Goal: Information Seeking & Learning: Learn about a topic

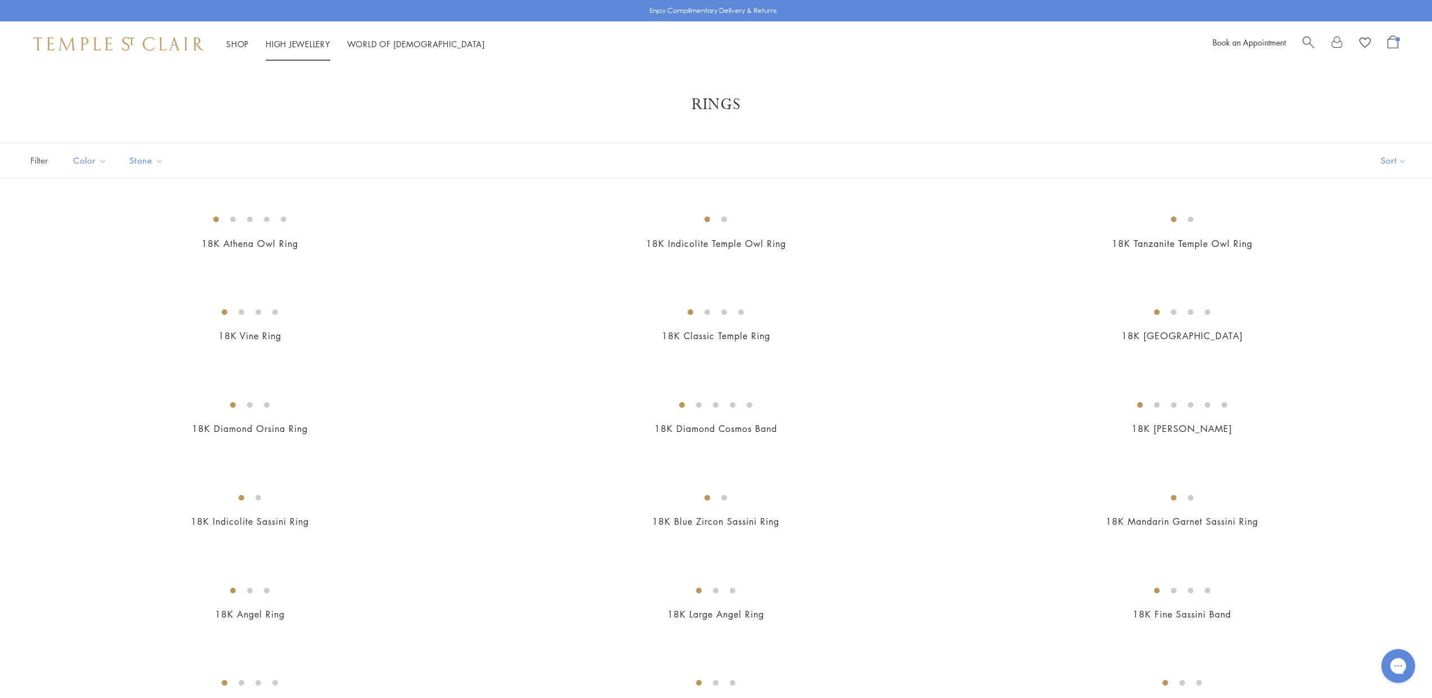
click at [306, 48] on li "High Jewellery High Jewellery" at bounding box center [298, 44] width 65 height 14
click at [307, 44] on link "High Jewellery High Jewellery" at bounding box center [298, 43] width 65 height 11
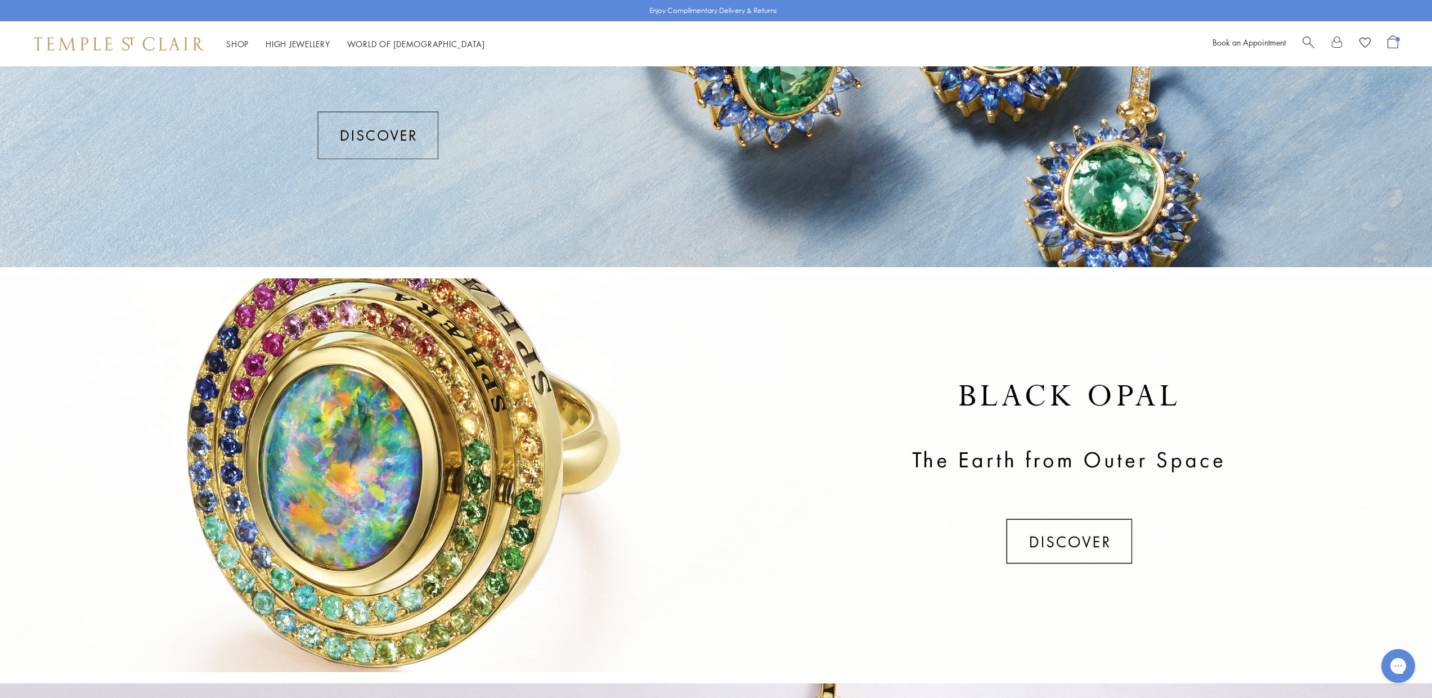
scroll to position [68, 0]
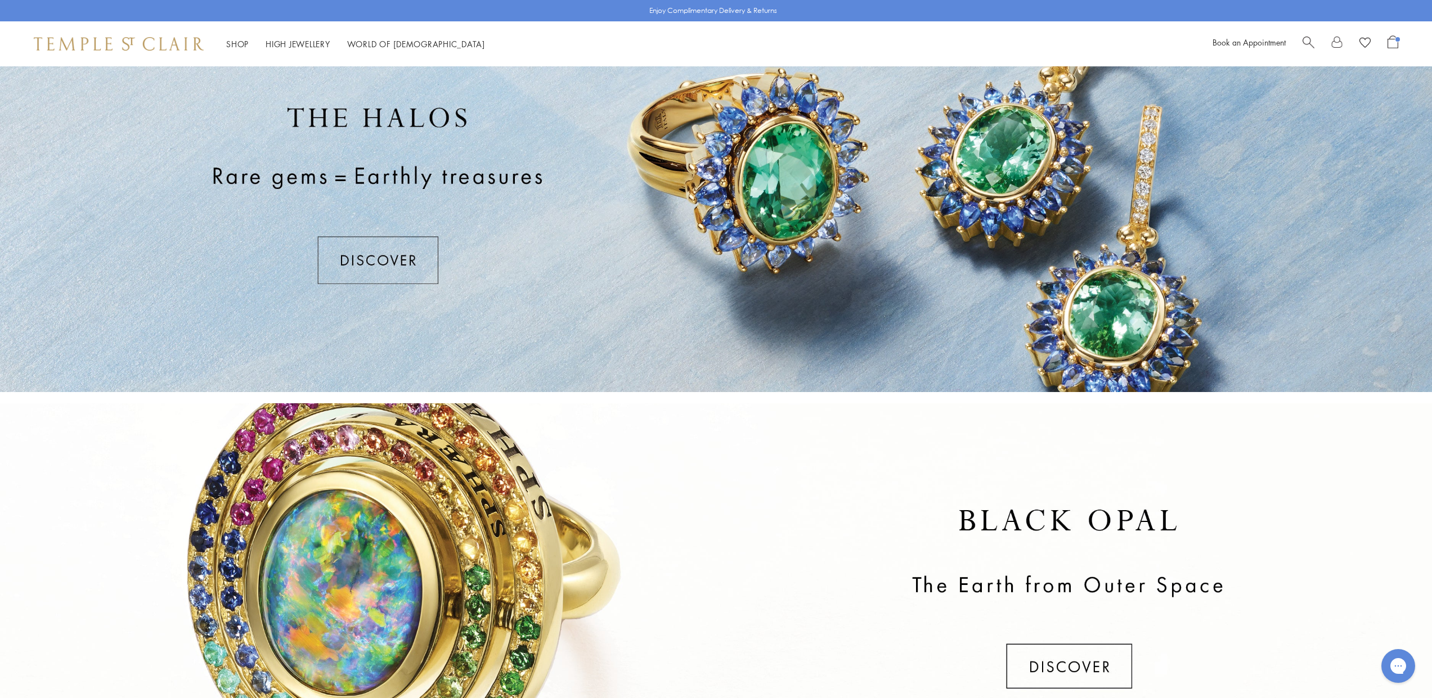
click at [397, 258] on div at bounding box center [716, 195] width 1432 height 394
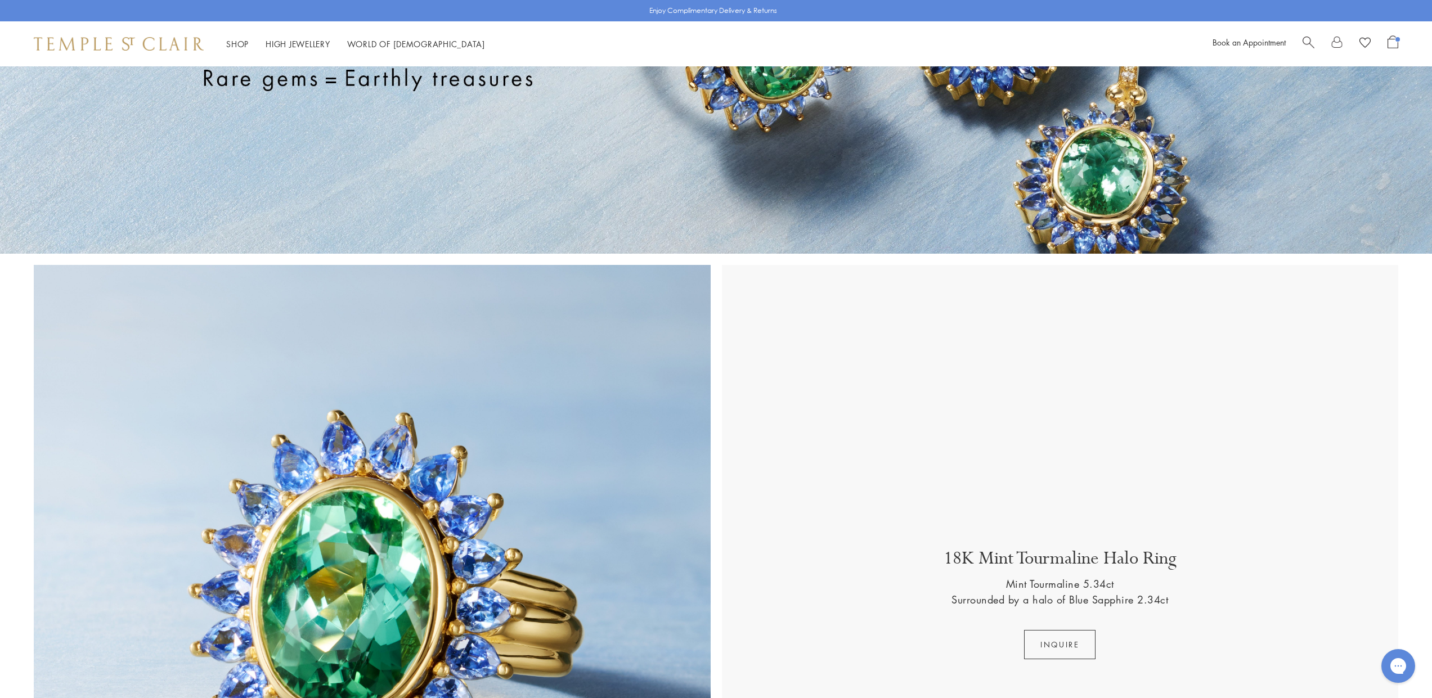
scroll to position [408, 0]
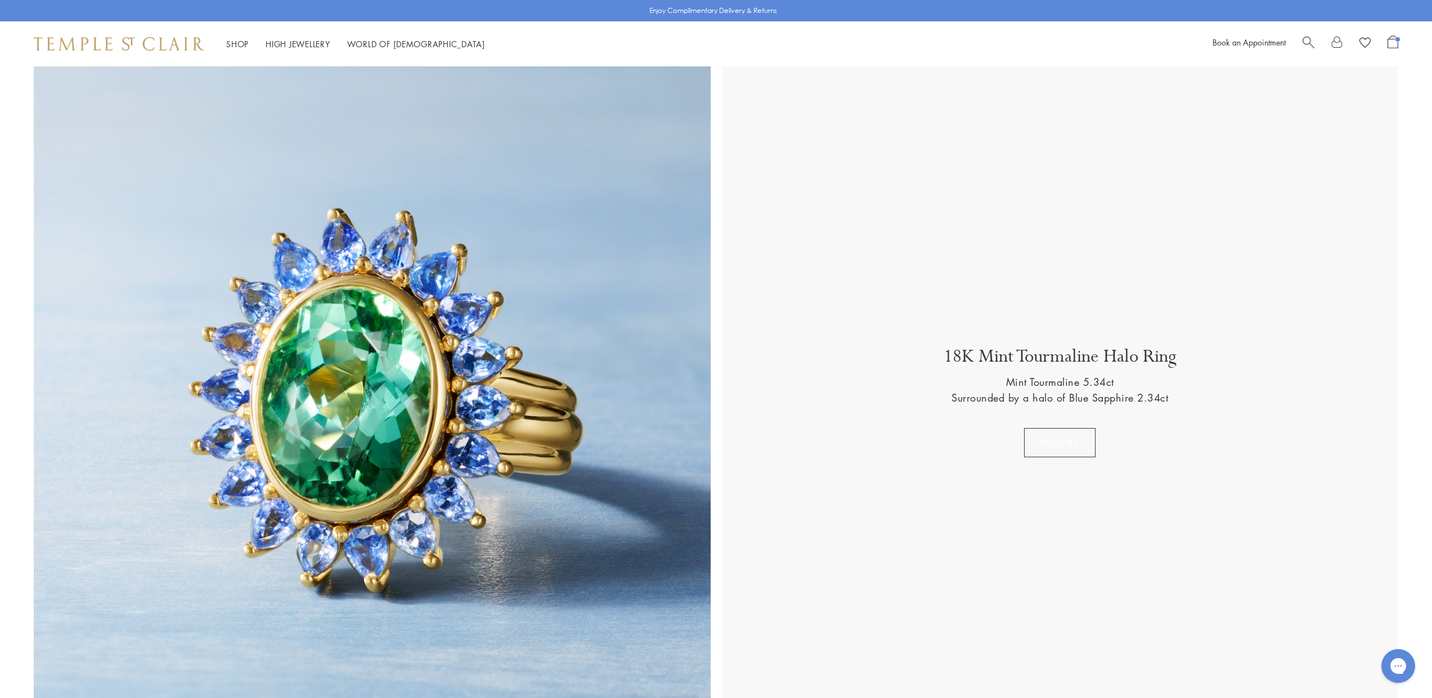
click at [1056, 445] on button "Inquire" at bounding box center [1059, 442] width 71 height 29
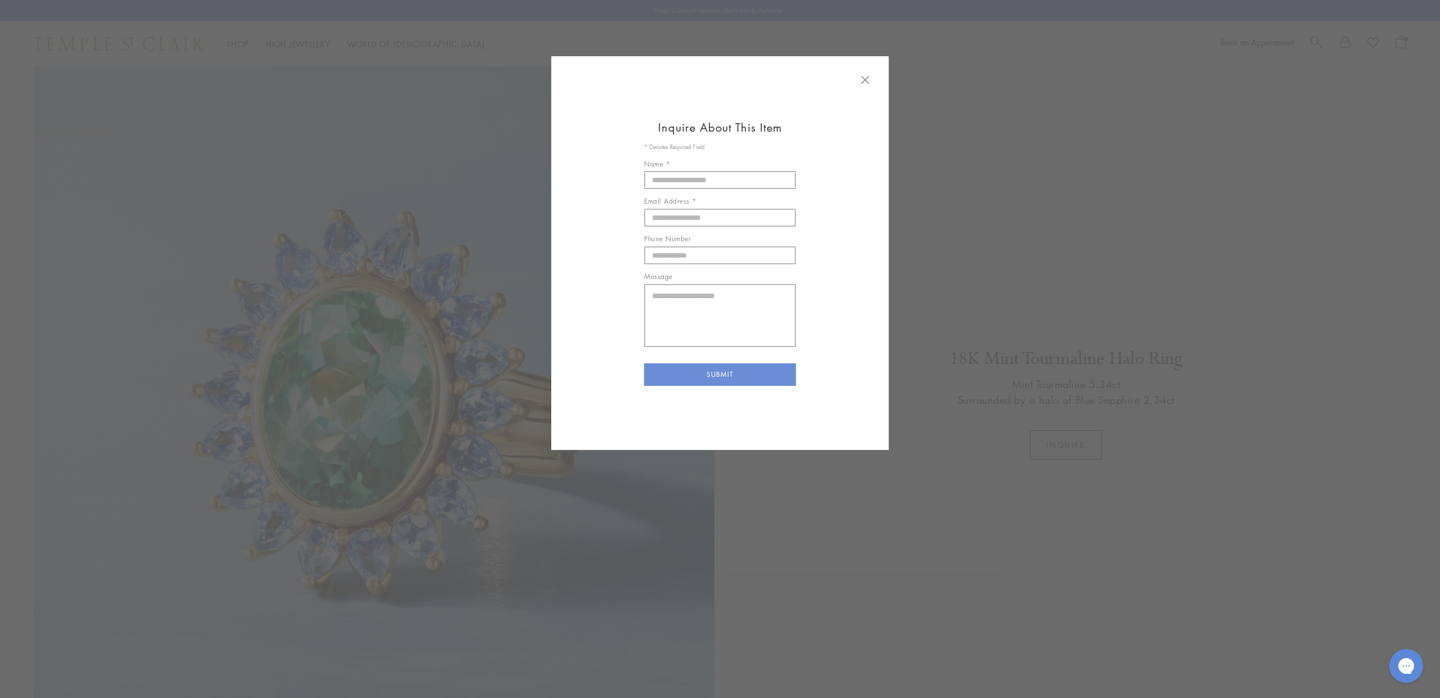
click at [1035, 335] on div "Inquire About This Item * Denotes Required Field Name * Email Address * Phone N…" at bounding box center [720, 354] width 1440 height 597
click at [870, 81] on icon at bounding box center [866, 80] width 14 height 14
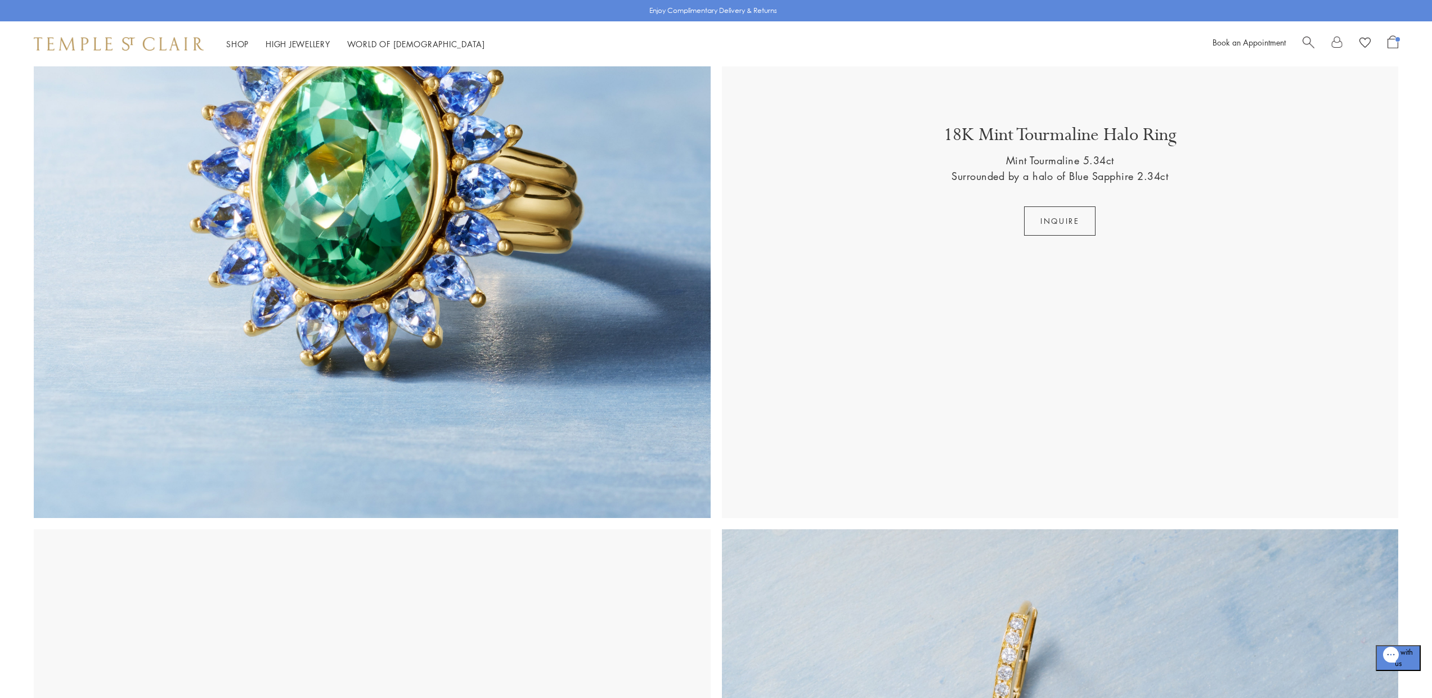
scroll to position [68, 0]
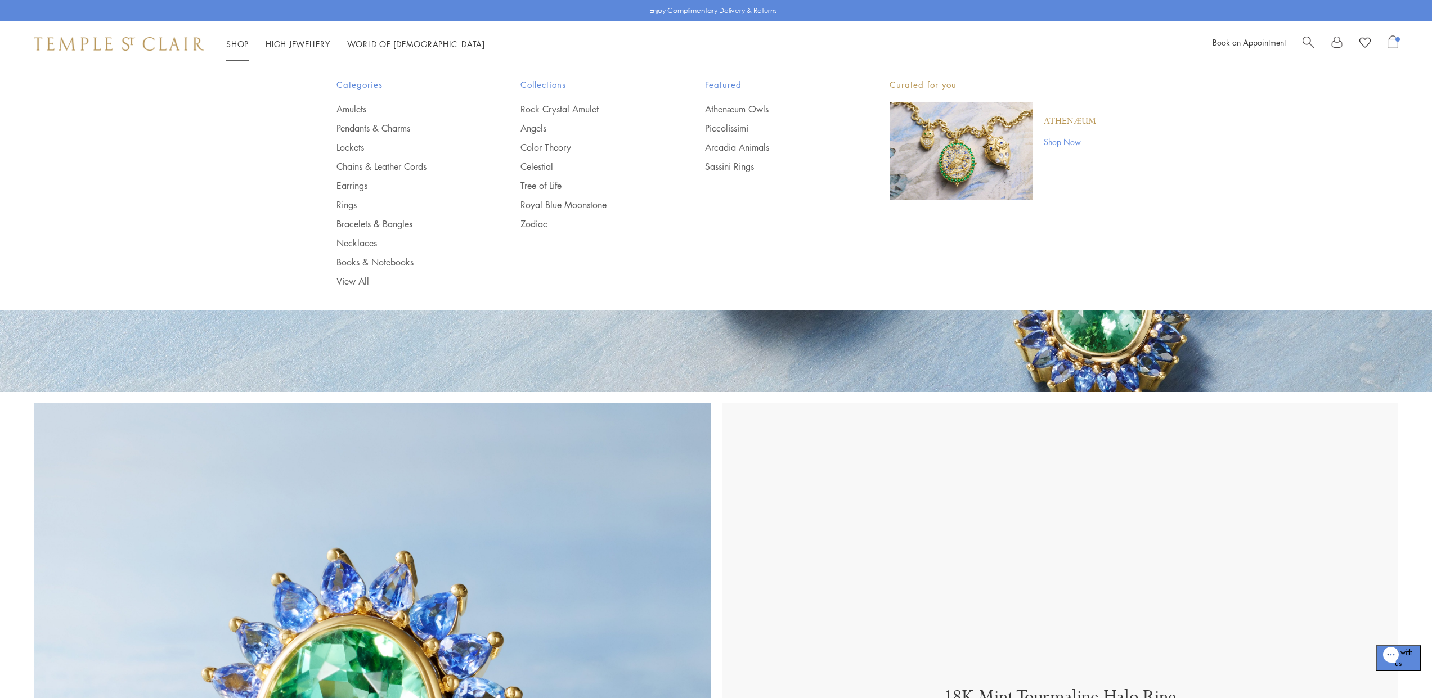
click at [176, 41] on img at bounding box center [119, 44] width 170 height 14
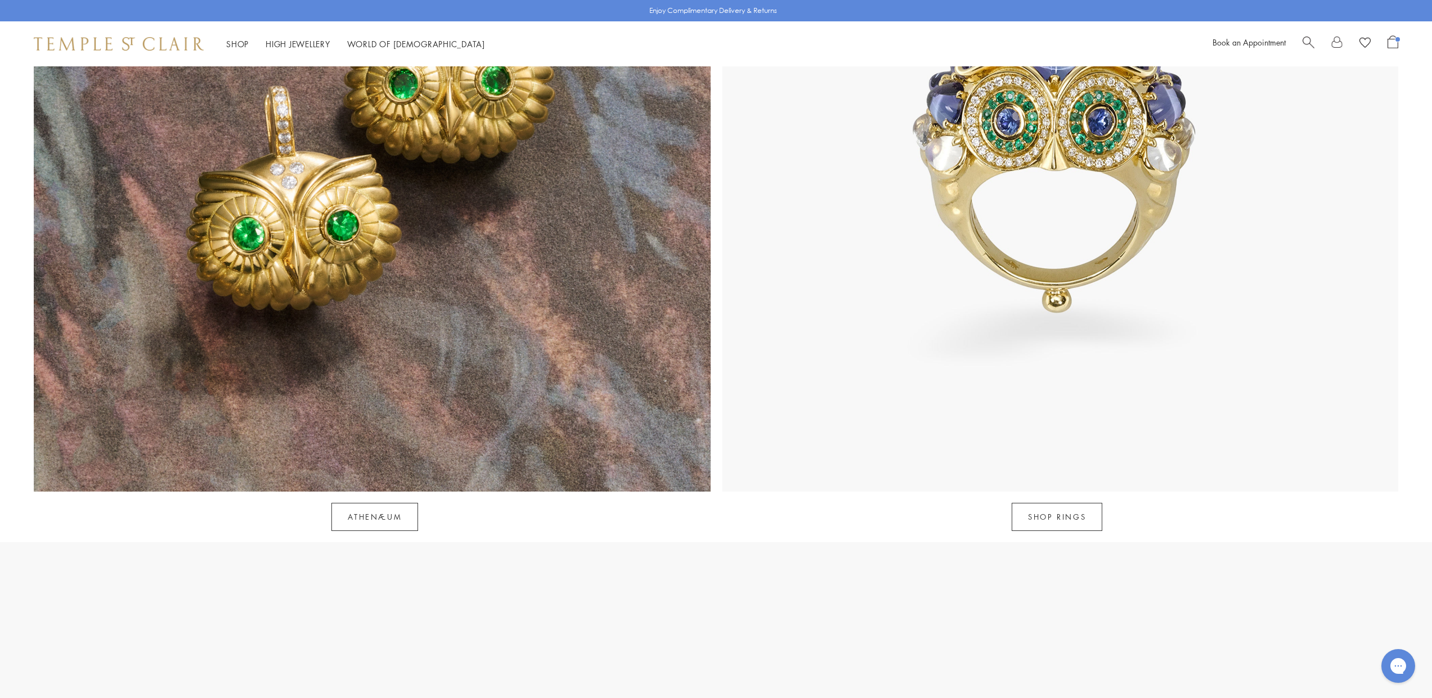
scroll to position [1609, 0]
